Goal: Book appointment/travel/reservation

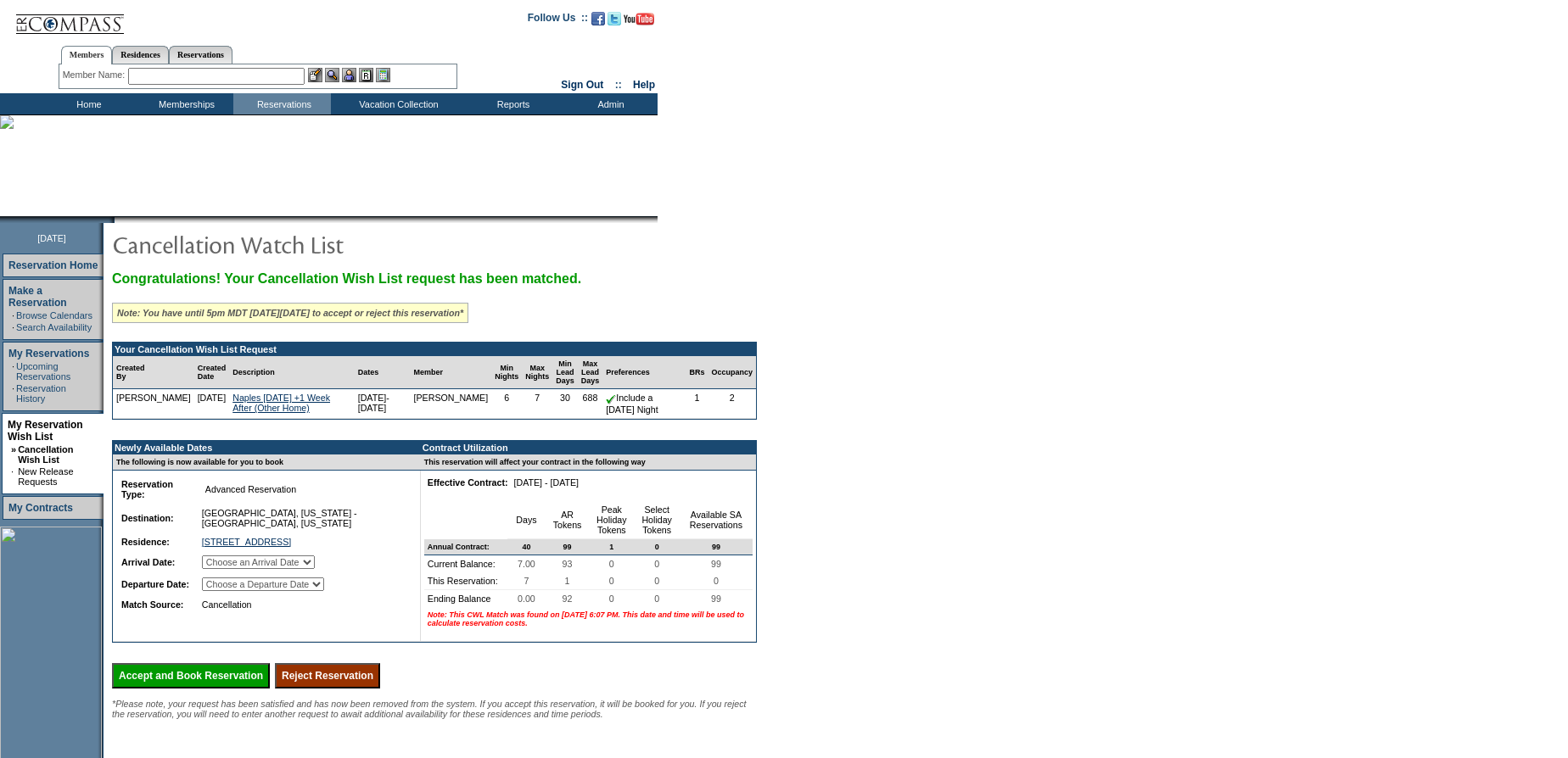
click at [310, 563] on select "Choose an Arrival Date [DATE] [DATE] [DATE] [DATE] [DATE] [DATE] [DATE]" at bounding box center [258, 563] width 113 height 14
select select "[DATE]"
click at [222, 558] on select "Choose an Arrival Date [DATE] [DATE] [DATE] [DATE] [DATE] [DATE] [DATE]" at bounding box center [258, 563] width 113 height 14
click at [317, 593] on td "Choose a Departure Date [DATE] [DATE] [DATE] [DATE] [DATE] [DATE] [DATE]" at bounding box center [302, 584] width 207 height 20
select select "[DATE]"
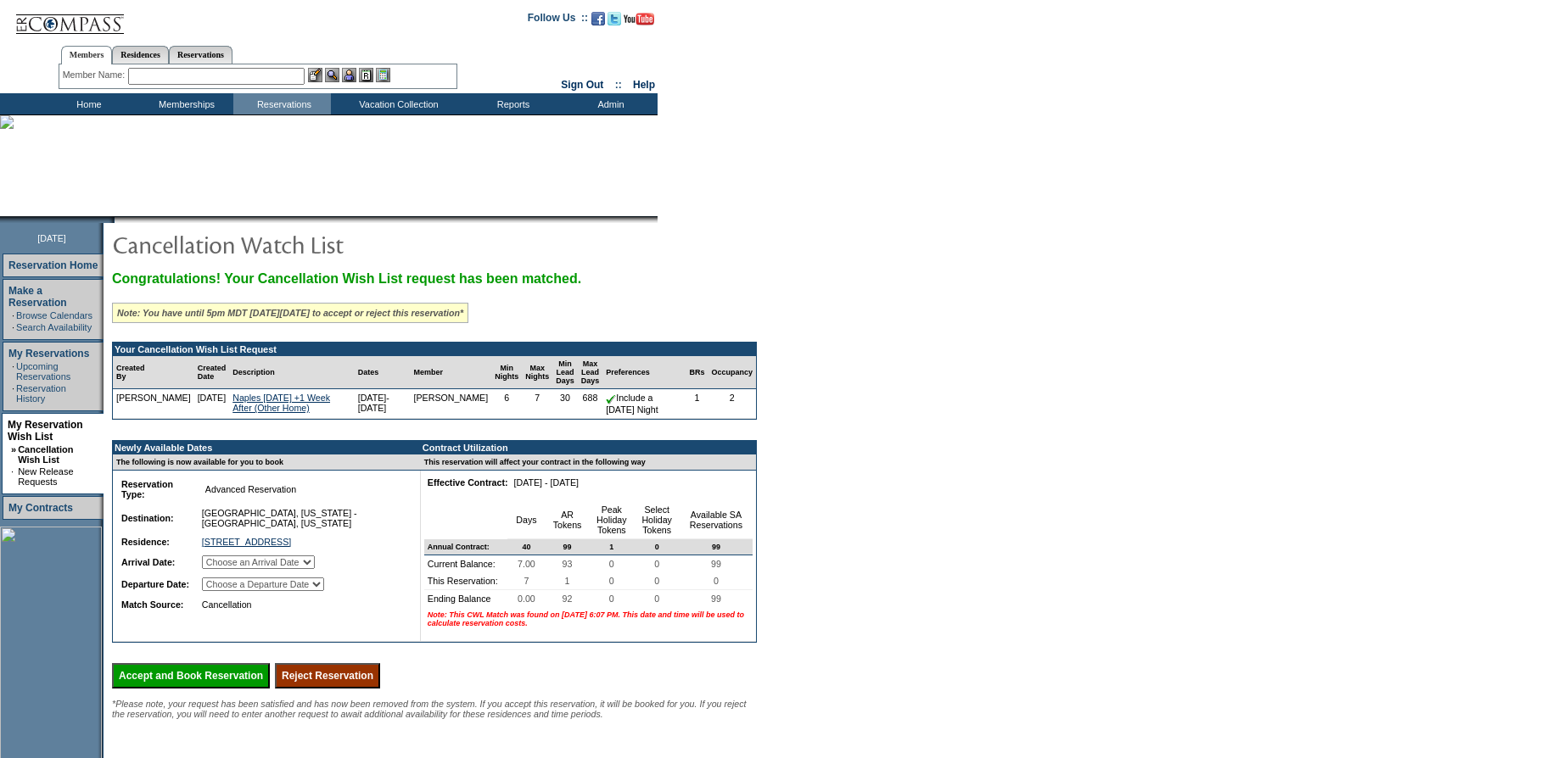
click at [223, 591] on select "Choose a Departure Date [DATE] [DATE] [DATE] [DATE] [DATE] [DATE] [DATE]" at bounding box center [263, 584] width 122 height 14
click at [194, 688] on input "Accept and Book Reservation" at bounding box center [191, 676] width 158 height 25
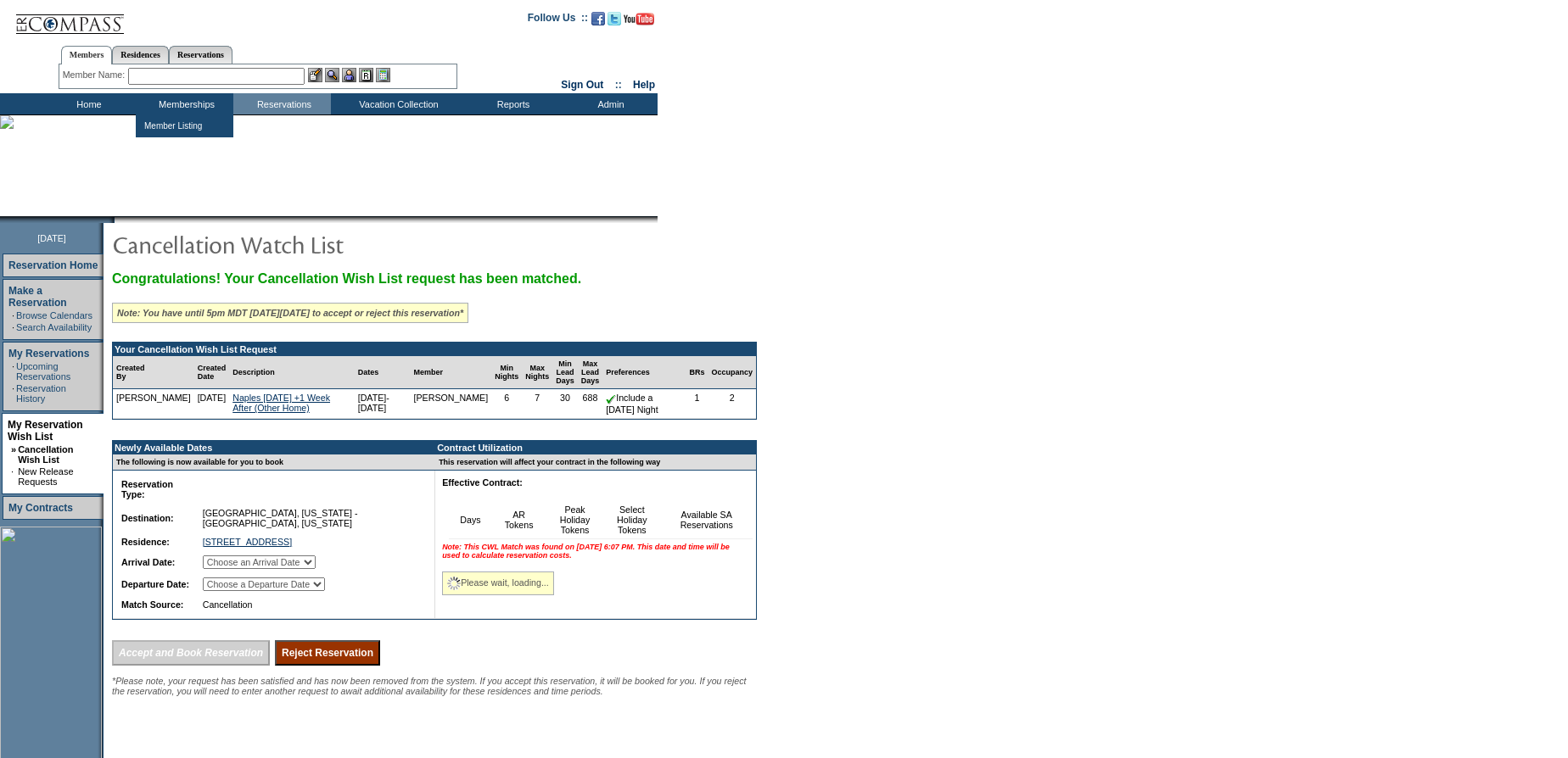
click at [223, 73] on input "text" at bounding box center [216, 76] width 177 height 17
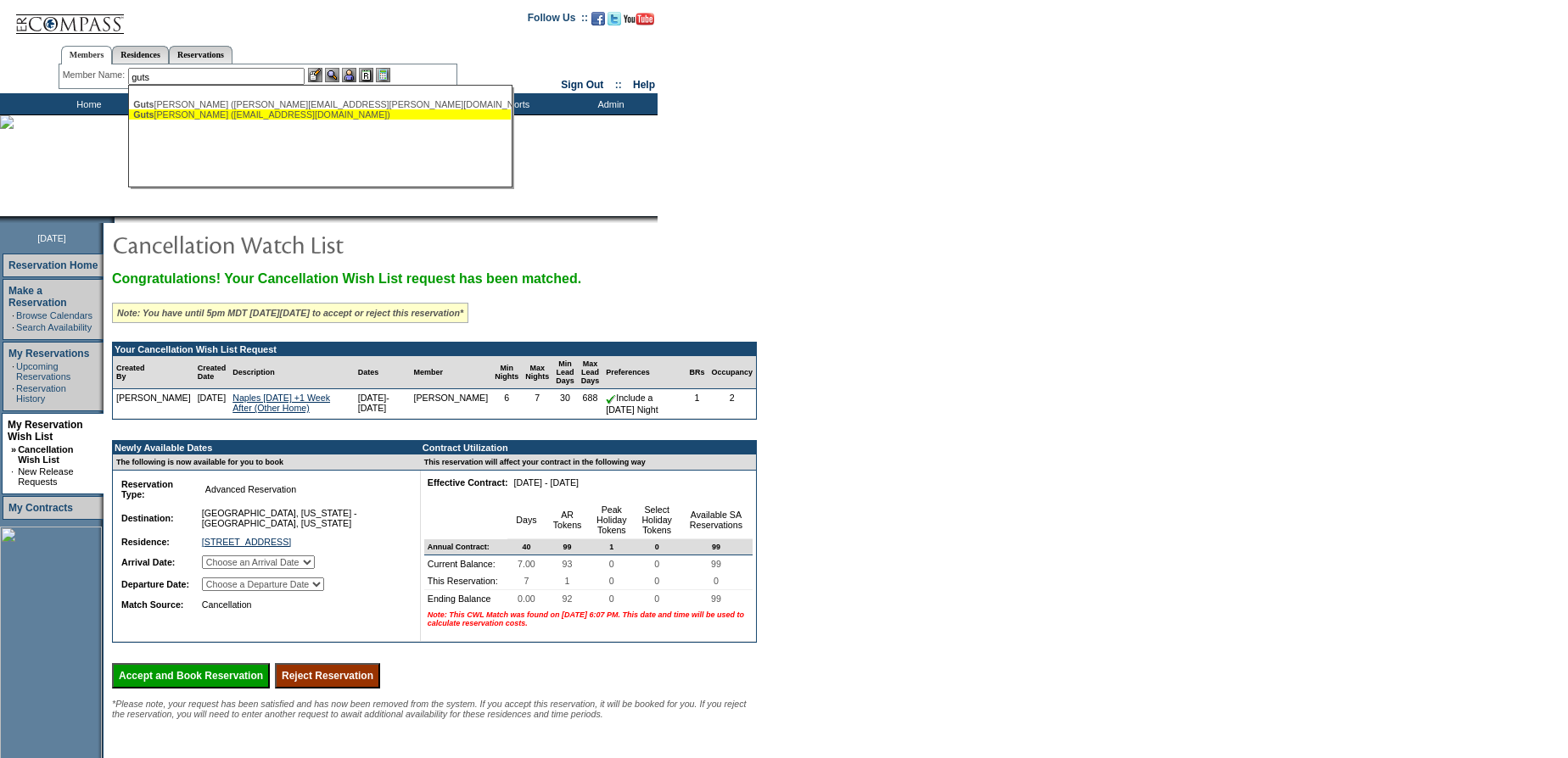
click at [224, 115] on div "Guts tein, Ruth (hgmd@aol.com)" at bounding box center [320, 115] width 374 height 10
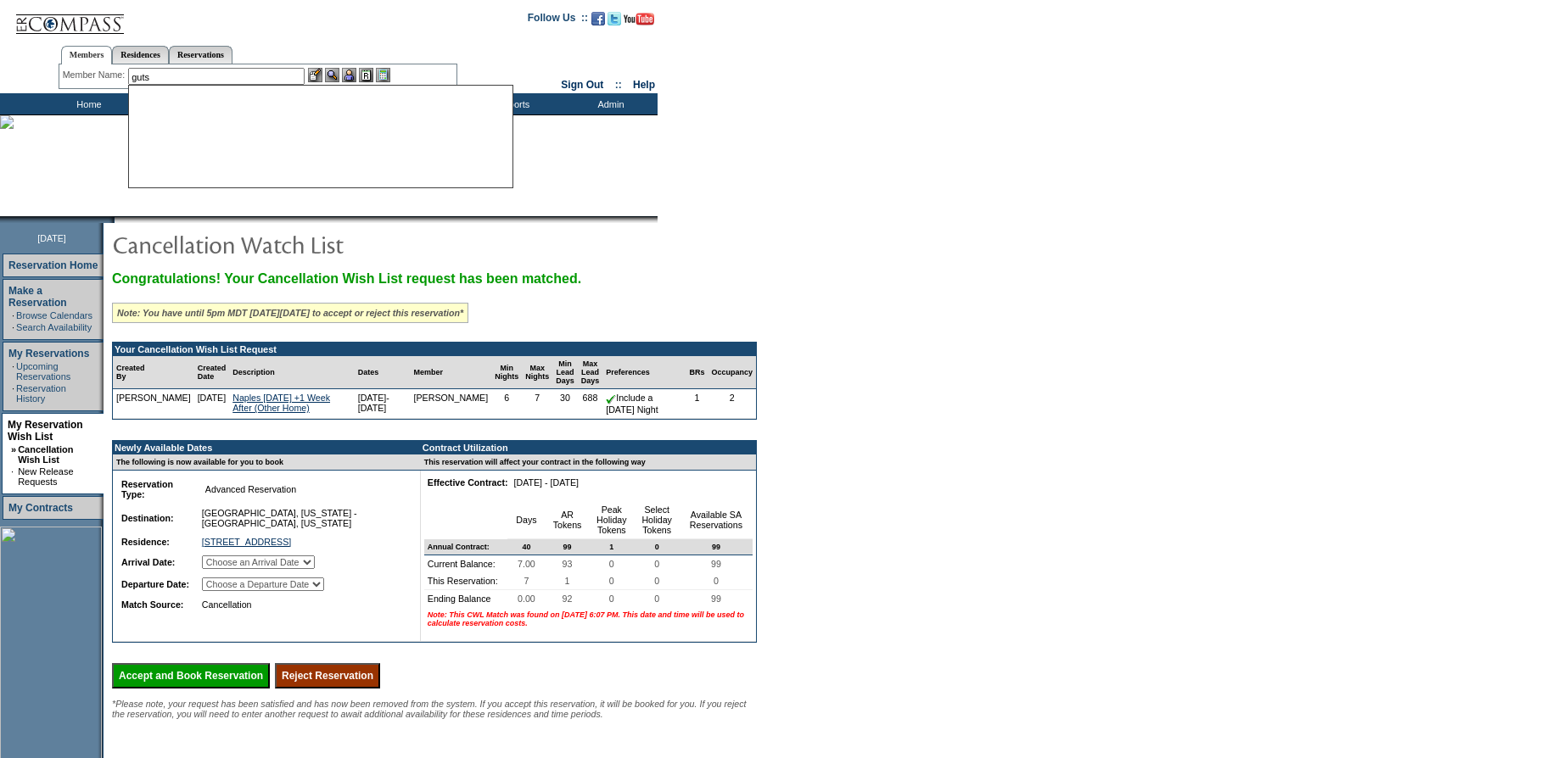
type input "Gutstein, Ruth (hgmd@aol.com)"
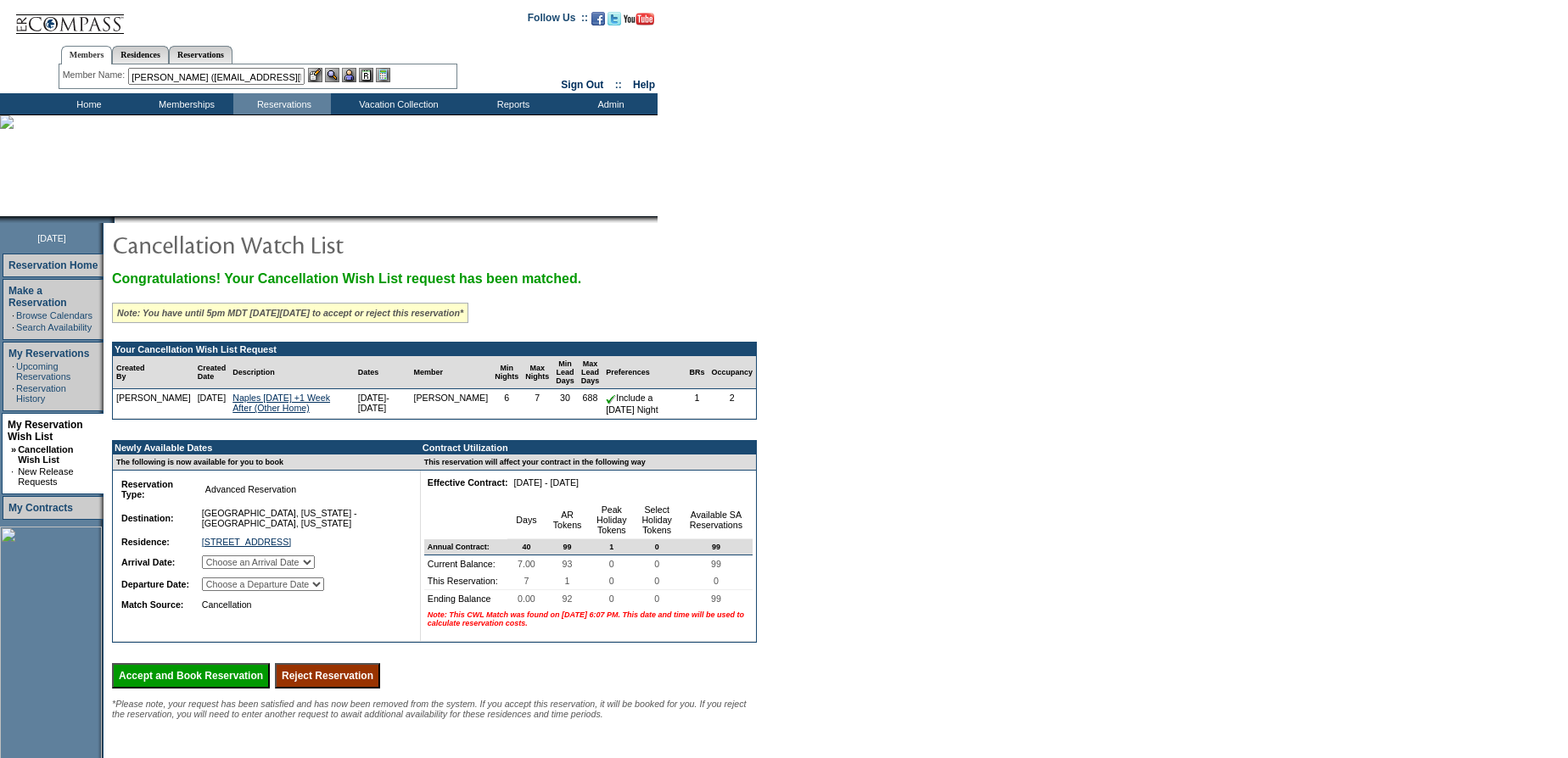
click at [371, 72] on img at bounding box center [366, 75] width 14 height 14
